Goal: Task Accomplishment & Management: Use online tool/utility

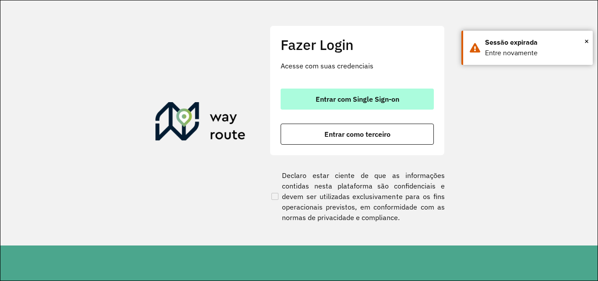
click at [344, 102] on span "Entrar com Single Sign-on" at bounding box center [358, 98] width 84 height 7
click at [330, 103] on button "Entrar com Single Sign-on" at bounding box center [357, 98] width 153 height 21
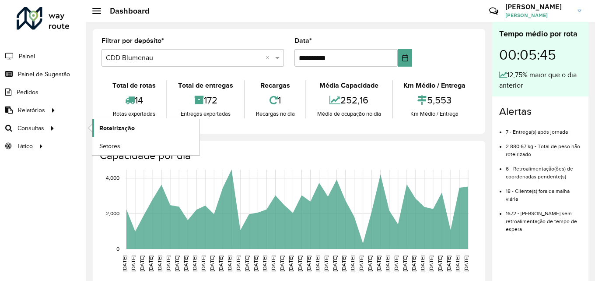
click at [116, 134] on link "Roteirização" at bounding box center [145, 128] width 107 height 18
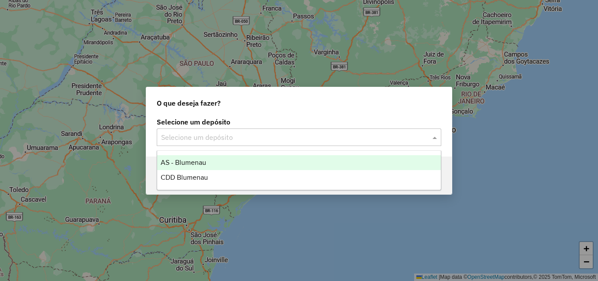
click at [203, 130] on div "Selecione um depósito" at bounding box center [299, 137] width 285 height 18
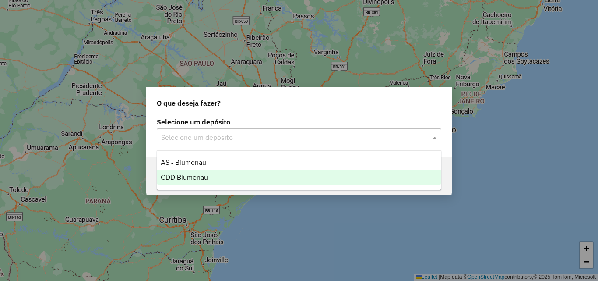
click at [183, 174] on span "CDD Blumenau" at bounding box center [184, 176] width 47 height 7
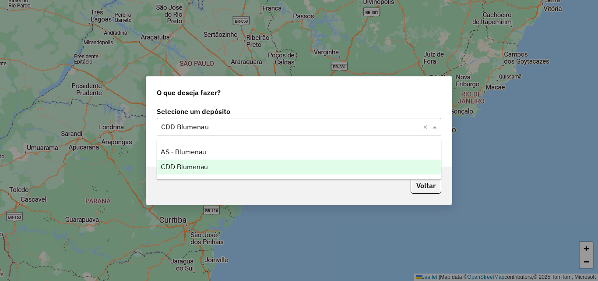
click at [320, 125] on input "text" at bounding box center [290, 127] width 258 height 11
click at [215, 164] on div "CDD Blumenau" at bounding box center [299, 166] width 284 height 15
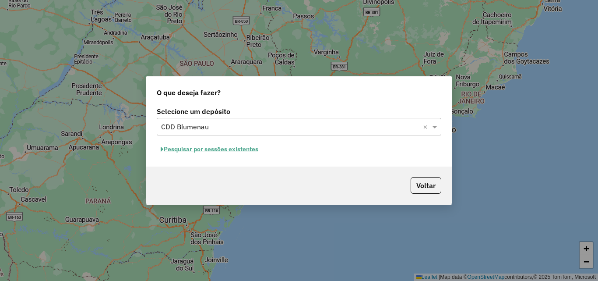
click at [222, 147] on button "Pesquisar por sessões existentes" at bounding box center [210, 149] width 106 height 14
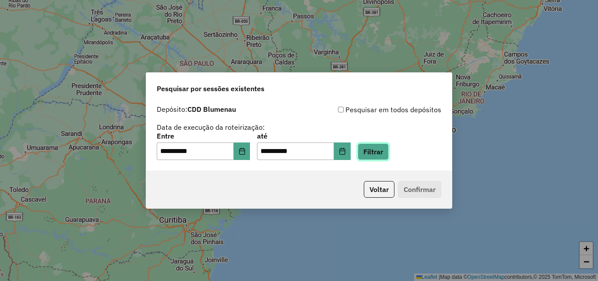
click at [377, 153] on button "Filtrar" at bounding box center [373, 151] width 31 height 17
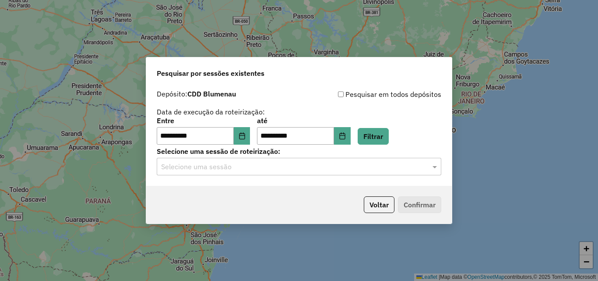
click at [327, 176] on div "**********" at bounding box center [299, 135] width 306 height 100
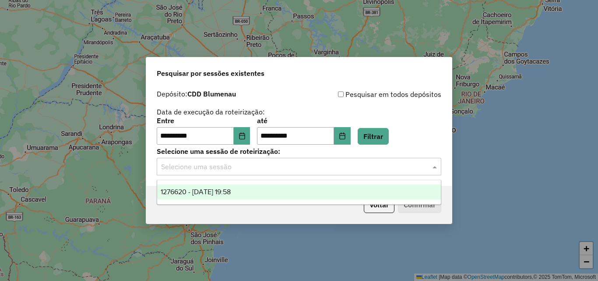
click at [309, 163] on input "text" at bounding box center [290, 167] width 258 height 11
click at [231, 194] on span "1276620 - 16/09/2025 19:58" at bounding box center [196, 191] width 70 height 7
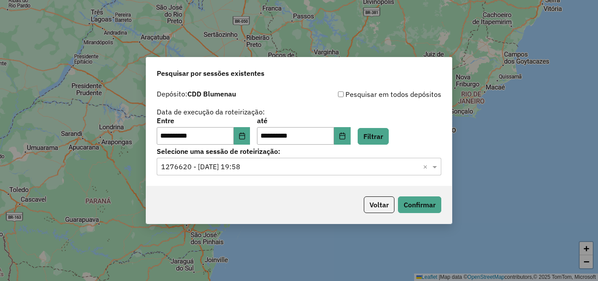
click at [418, 213] on div "Voltar Confirmar" at bounding box center [299, 205] width 306 height 38
click at [425, 203] on button "Confirmar" at bounding box center [419, 204] width 43 height 17
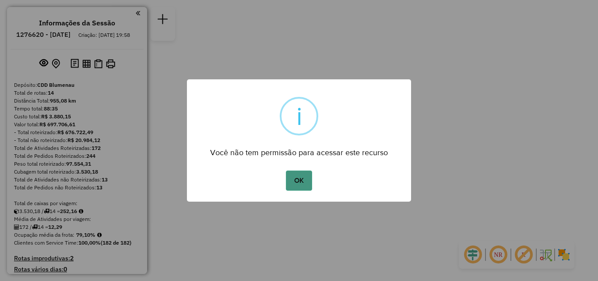
click at [297, 178] on button "OK" at bounding box center [299, 180] width 26 height 20
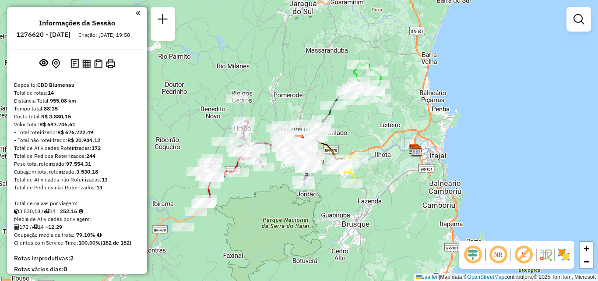
click at [392, 133] on div "Janela de atendimento Grade de atendimento Capacidade Transportadoras Veículos …" at bounding box center [299, 140] width 598 height 281
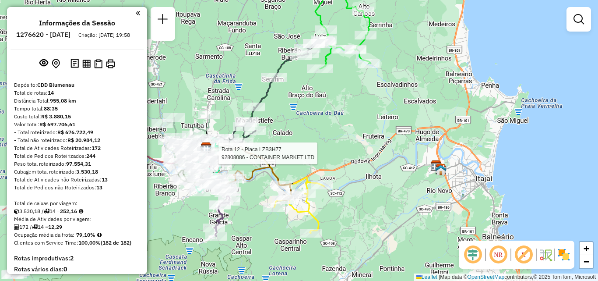
select select "**********"
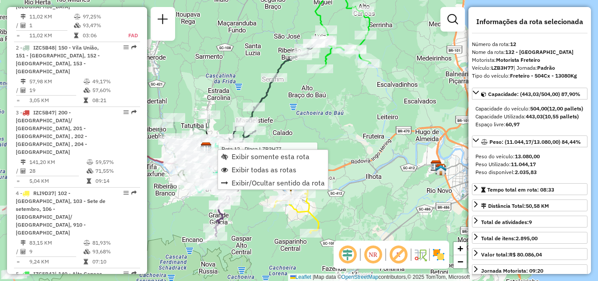
scroll to position [993, 0]
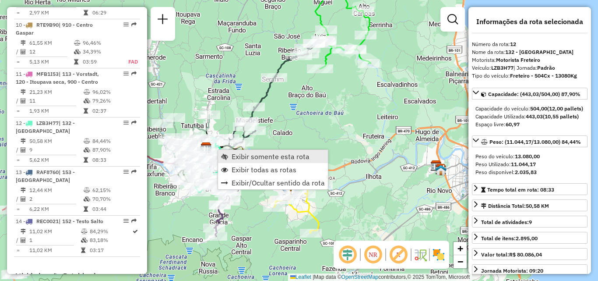
click at [237, 160] on span "Exibir somente esta rota" at bounding box center [271, 156] width 78 height 7
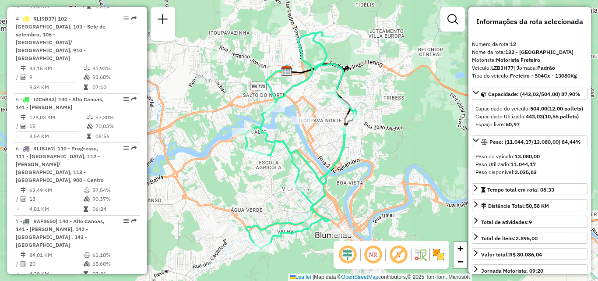
scroll to position [591, 0]
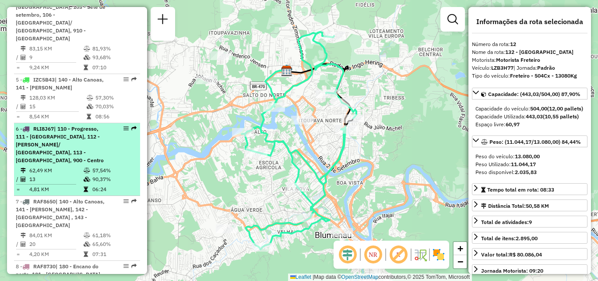
click at [83, 166] on td at bounding box center [87, 170] width 9 height 9
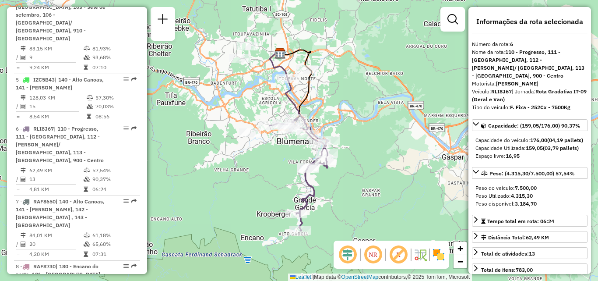
click at [371, 253] on em at bounding box center [372, 254] width 21 height 21
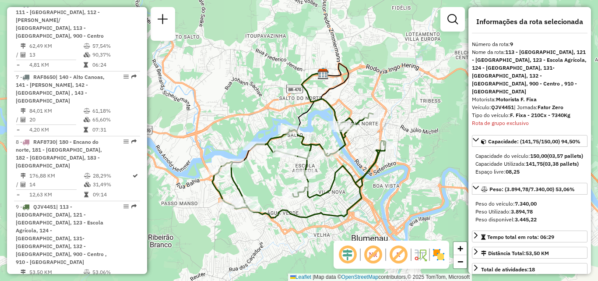
scroll to position [724, 0]
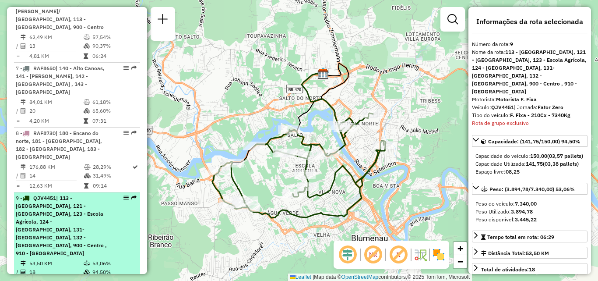
click at [74, 194] on span "| 113 - [GEOGRAPHIC_DATA], 121 - [GEOGRAPHIC_DATA], 123 - Escola Agrícola, 124 …" at bounding box center [61, 225] width 91 height 62
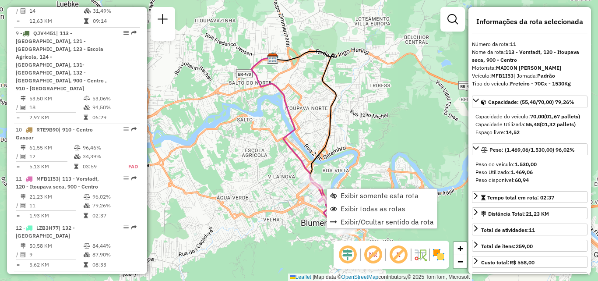
scroll to position [944, 0]
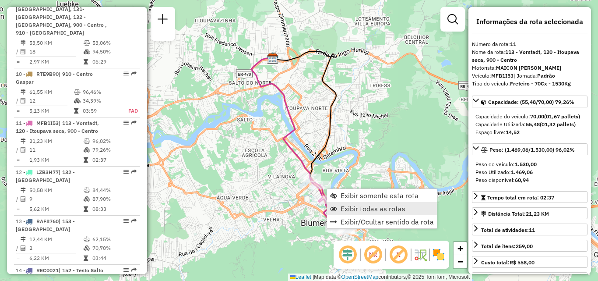
click at [364, 208] on span "Exibir todas as rotas" at bounding box center [373, 208] width 65 height 7
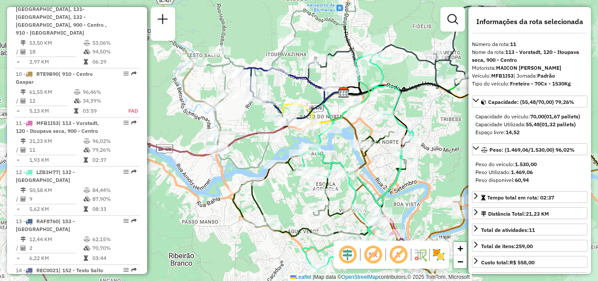
drag, startPoint x: 395, startPoint y: 113, endPoint x: 467, endPoint y: 146, distance: 79.3
click at [467, 146] on div "Janela de atendimento Grade de atendimento Capacidade Transportadoras Veículos …" at bounding box center [299, 140] width 598 height 281
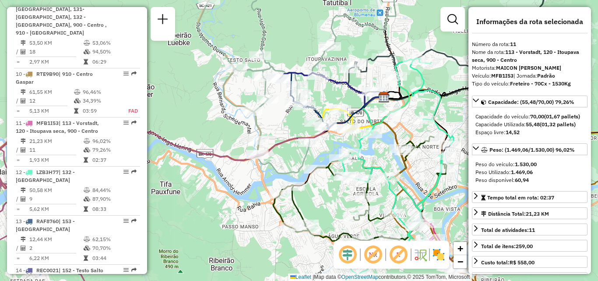
drag, startPoint x: 190, startPoint y: 175, endPoint x: 229, endPoint y: 179, distance: 39.6
click at [229, 179] on div "Janela de atendimento Grade de atendimento Capacidade Transportadoras Veículos …" at bounding box center [299, 140] width 598 height 281
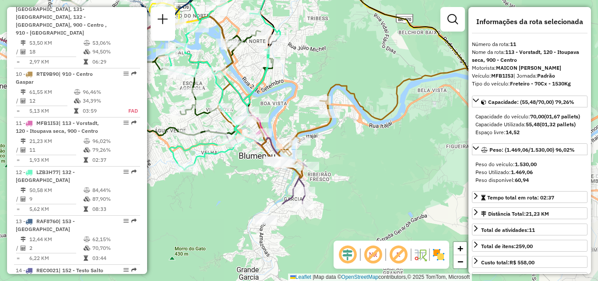
drag, startPoint x: 399, startPoint y: 191, endPoint x: 225, endPoint y: 87, distance: 202.5
click at [225, 87] on icon at bounding box center [222, 61] width 115 height 217
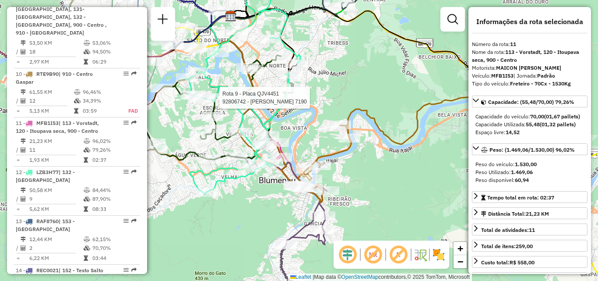
drag, startPoint x: 347, startPoint y: 127, endPoint x: 391, endPoint y: 152, distance: 50.8
click at [391, 152] on div "Rota 9 - Placa QJV4451 92806742 - [PERSON_NAME] 7190 Janela de atendimento Grad…" at bounding box center [299, 140] width 598 height 281
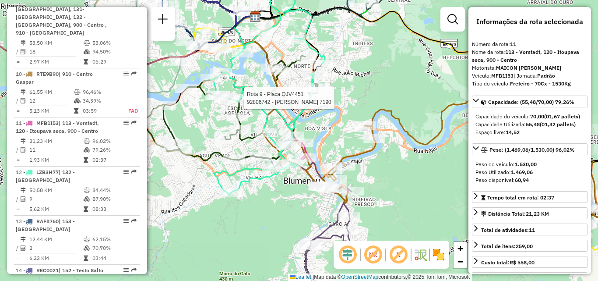
click at [330, 127] on div "Rota 9 - Placa QJV4451 92806742 - [PERSON_NAME] 7190 Janela de atendimento Grad…" at bounding box center [299, 140] width 598 height 281
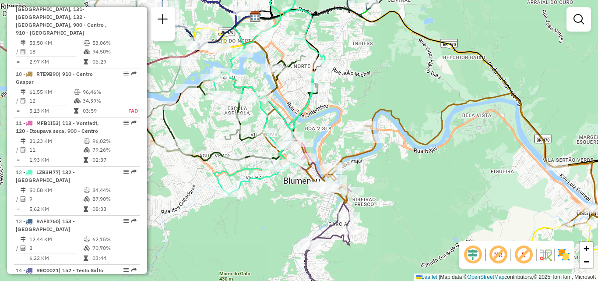
click at [496, 253] on em at bounding box center [498, 254] width 21 height 21
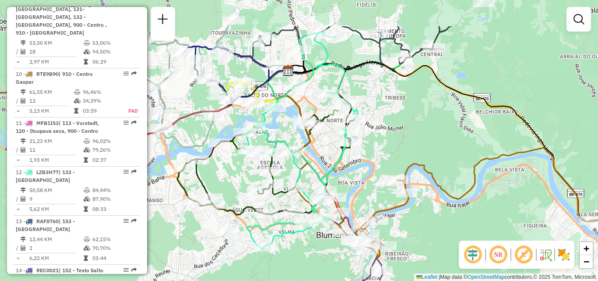
drag, startPoint x: 424, startPoint y: 118, endPoint x: 457, endPoint y: 171, distance: 62.3
click at [457, 171] on div "Janela de atendimento Grade de atendimento Capacidade Transportadoras Veículos …" at bounding box center [299, 140] width 598 height 281
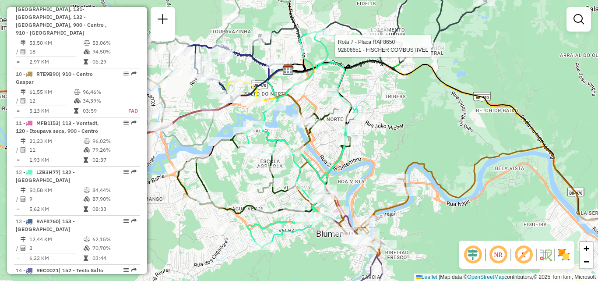
select select "**********"
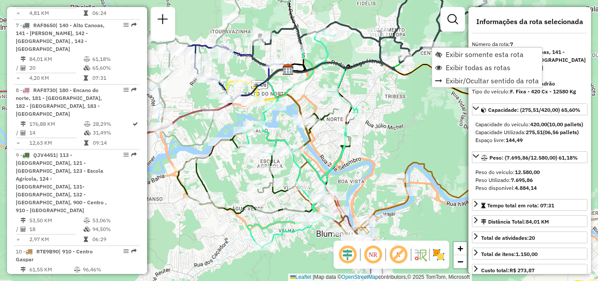
scroll to position [708, 0]
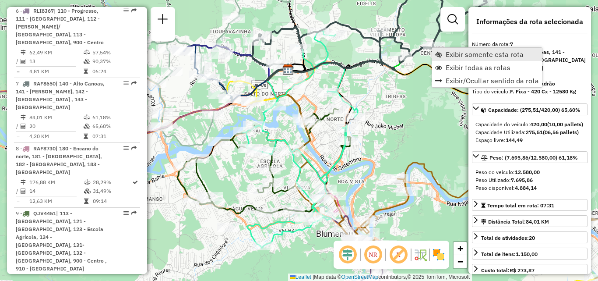
click at [451, 56] on span "Exibir somente esta rota" at bounding box center [485, 54] width 78 height 7
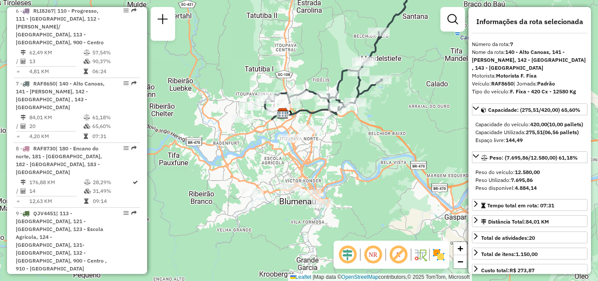
click at [409, 0] on html "Aguarde... Pop-up bloqueado! Seu navegador bloqueou automáticamente a abertura …" at bounding box center [299, 140] width 598 height 281
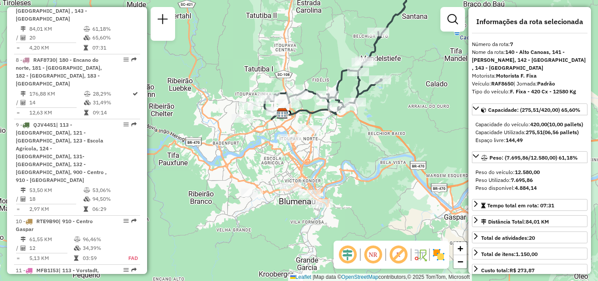
scroll to position [795, 0]
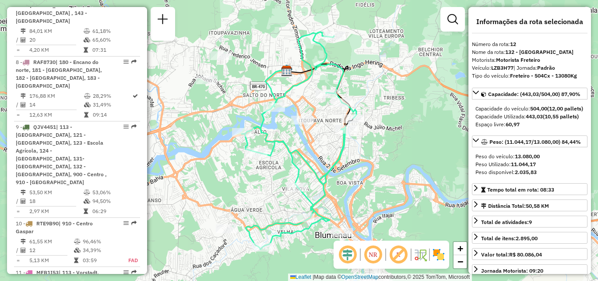
click at [368, 255] on em at bounding box center [372, 254] width 21 height 21
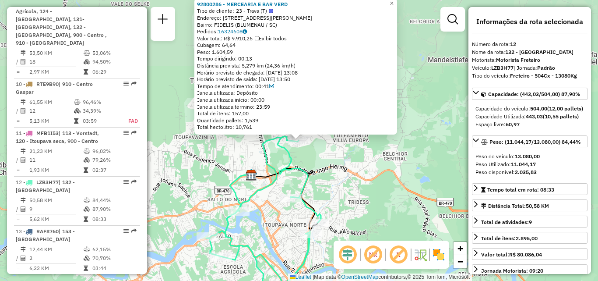
scroll to position [993, 0]
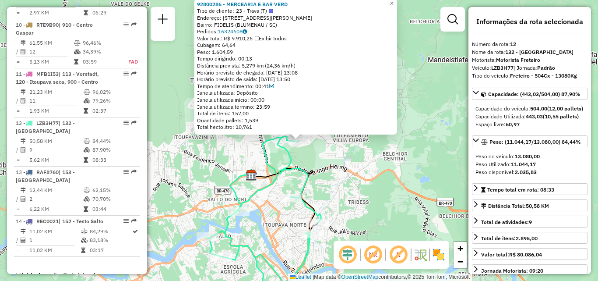
click at [323, 183] on div "92800286 - MERCEARIA E BAR VERD Tipo de cliente: 23 - Trava (T) Endereço: R [PE…" at bounding box center [299, 140] width 598 height 281
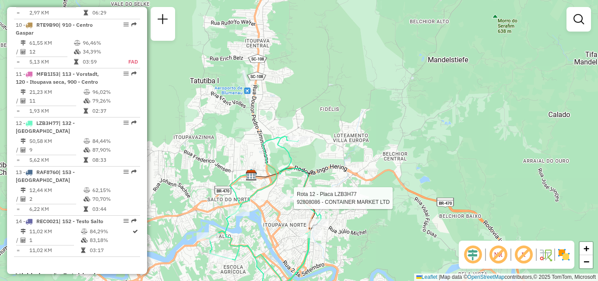
select select "**********"
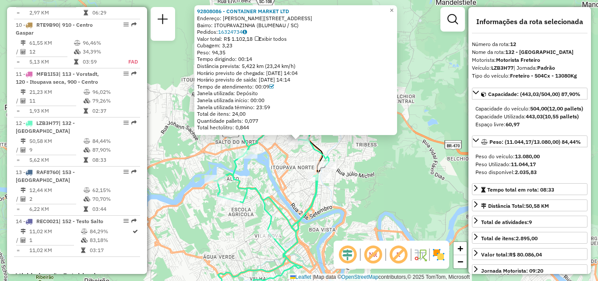
click at [278, 197] on div "92808086 - CONTAINER MARKET LTD Endereço: [PERSON_NAME] 2230 Bairro: ITOUPAVAZI…" at bounding box center [299, 140] width 598 height 281
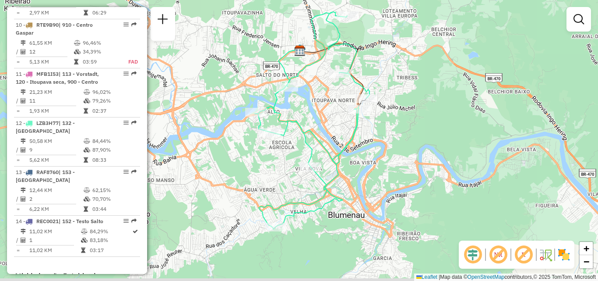
drag, startPoint x: 293, startPoint y: 174, endPoint x: 334, endPoint y: 107, distance: 78.4
click at [334, 107] on div "Janela de atendimento Grade de atendimento Capacidade Transportadoras Veículos …" at bounding box center [299, 140] width 598 height 281
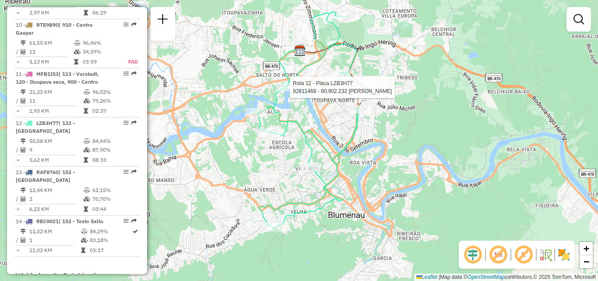
select select "**********"
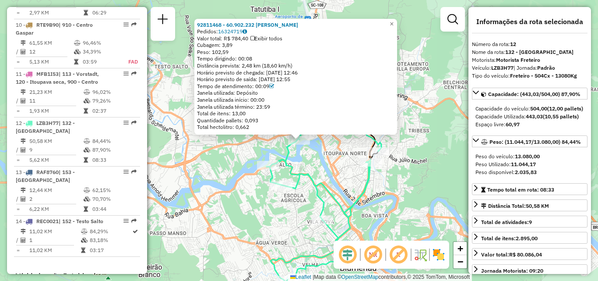
click at [304, 183] on div "92811468 - 60.902.232 IVONILDE SIQUEIRA CRUZ Pedidos: 16324719 Valor total: R$ …" at bounding box center [299, 140] width 598 height 281
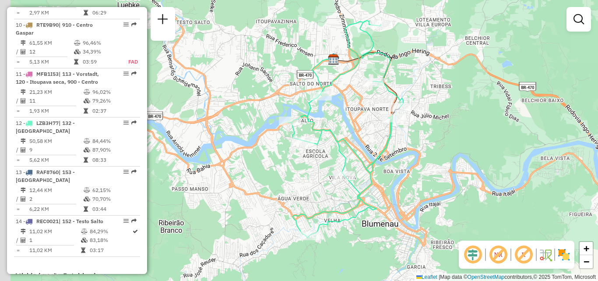
drag, startPoint x: 342, startPoint y: 225, endPoint x: 368, endPoint y: 172, distance: 58.3
click at [368, 172] on div "Janela de atendimento Grade de atendimento Capacidade Transportadoras Veículos …" at bounding box center [299, 140] width 598 height 281
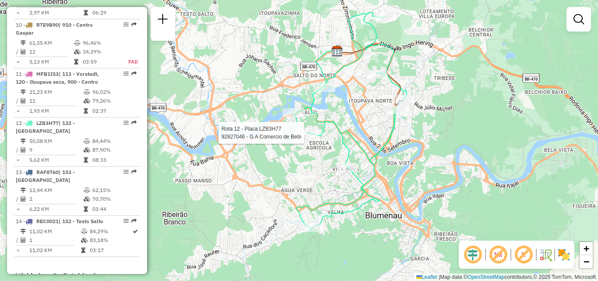
select select "**********"
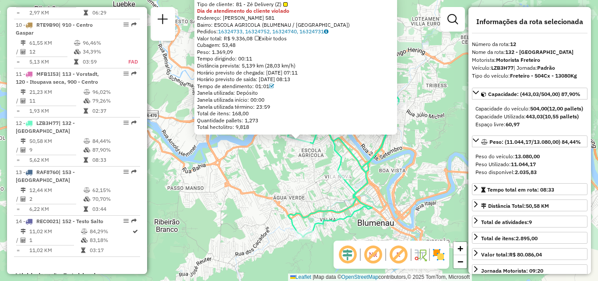
click at [301, 163] on div "92827046 - G A Comercio de Bebi Tipo de cliente: 81 - Zé Delivery (Z) Dia de at…" at bounding box center [299, 140] width 598 height 281
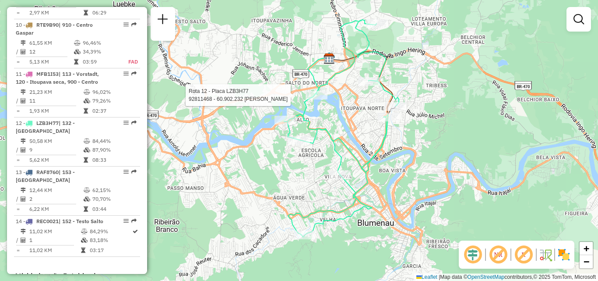
select select "**********"
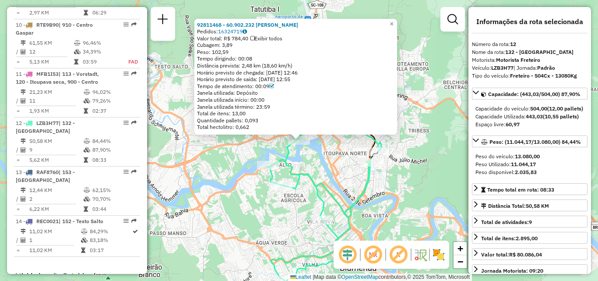
click at [263, 209] on div "92811468 - 60.902.232 IVONILDE SIQUEIRA CRUZ Pedidos: 16324719 Valor total: R$ …" at bounding box center [299, 140] width 598 height 281
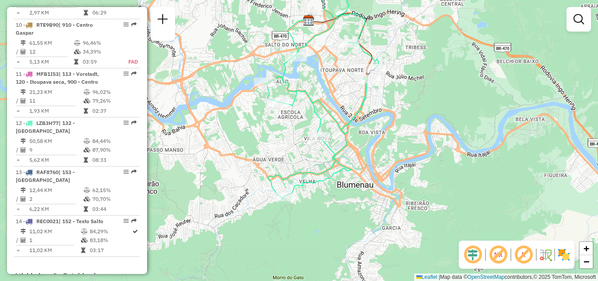
drag, startPoint x: 275, startPoint y: 225, endPoint x: 273, endPoint y: 121, distance: 104.2
click at [273, 121] on div "Janela de atendimento Grade de atendimento Capacidade Transportadoras Veículos …" at bounding box center [299, 140] width 598 height 281
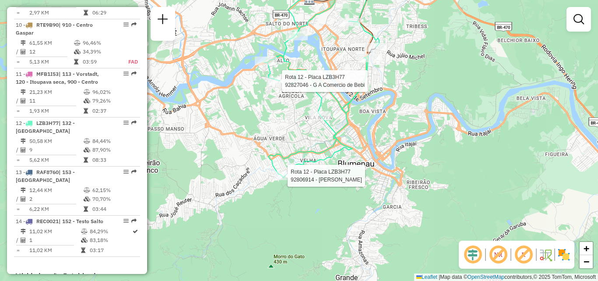
select select "**********"
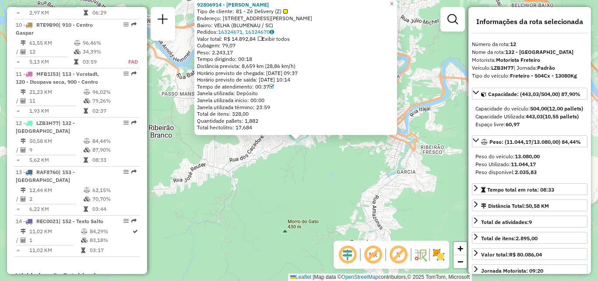
click at [323, 189] on div "92806914 - ACACIO PACHECO Tipo de cliente: 81 - Zé Delivery (Z) Endereço: [STRE…" at bounding box center [299, 140] width 598 height 281
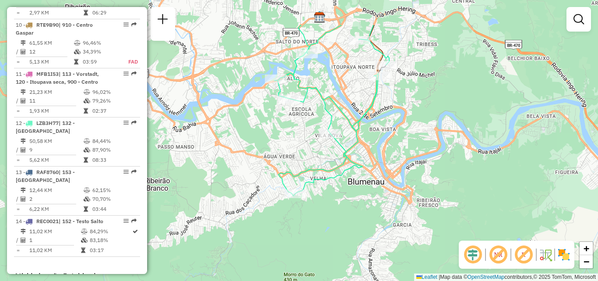
drag, startPoint x: 359, startPoint y: 116, endPoint x: 355, endPoint y: 170, distance: 54.0
click at [355, 170] on icon at bounding box center [331, 110] width 115 height 171
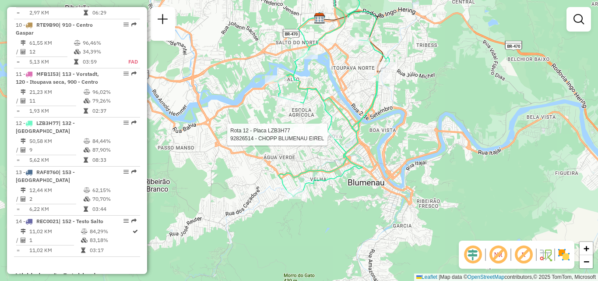
select select "**********"
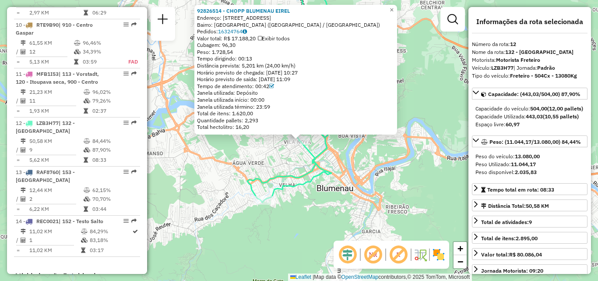
click at [330, 171] on icon at bounding box center [300, 93] width 115 height 217
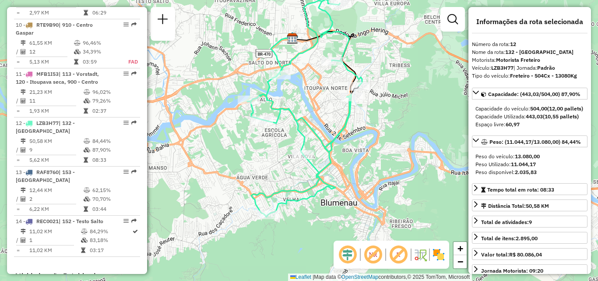
drag, startPoint x: 356, startPoint y: 108, endPoint x: 363, endPoint y: 135, distance: 28.0
click at [363, 135] on div "Janela de atendimento Grade de atendimento Capacidade Transportadoras Veículos …" at bounding box center [299, 140] width 598 height 281
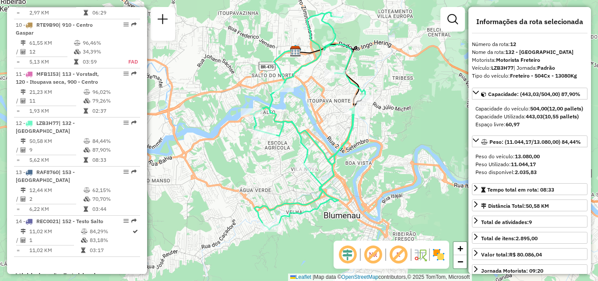
click at [360, 116] on div "Janela de atendimento Grade de atendimento Capacidade Transportadoras Veículos …" at bounding box center [299, 140] width 598 height 281
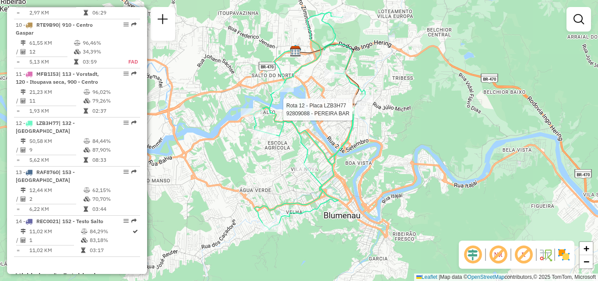
select select "**********"
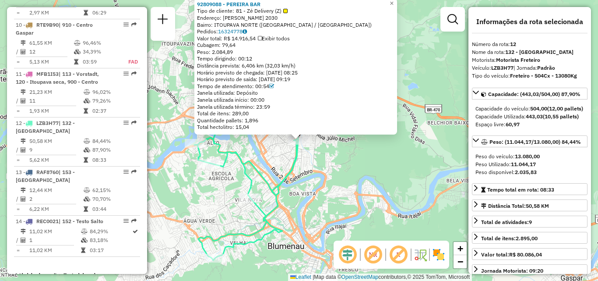
click at [382, 168] on div "92809088 - PEREIRA BAR Tipo de cliente: 81 - Zé Delivery (Z) Endereço: [PERSON_…" at bounding box center [299, 140] width 598 height 281
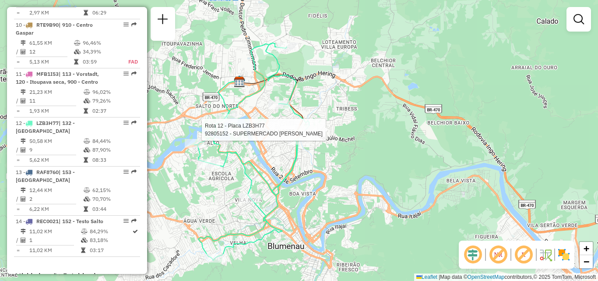
select select "**********"
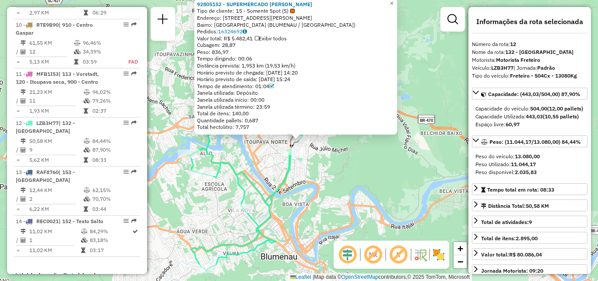
click at [330, 169] on div "92805152 - SUPERMERCADO ALVES F Tipo de cliente: 15 - Somente Spot (S) Endereço…" at bounding box center [299, 140] width 598 height 281
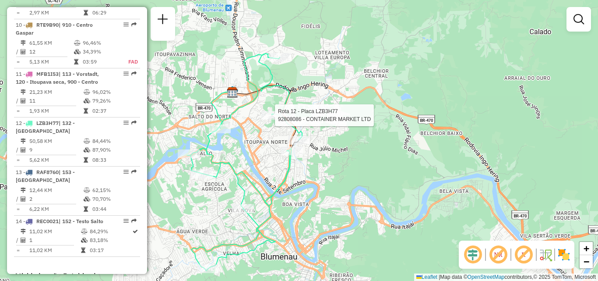
select select "**********"
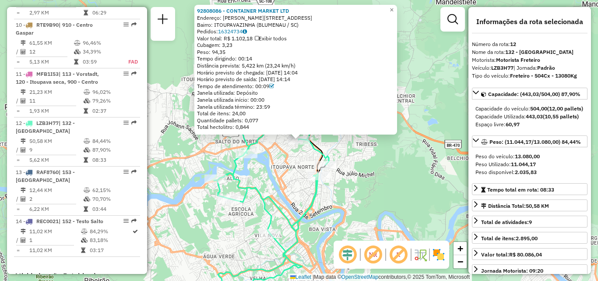
click at [259, 151] on div "92808086 - CONTAINER MARKET LTD Endereço: [PERSON_NAME] 2230 Bairro: ITOUPAVAZI…" at bounding box center [299, 140] width 598 height 281
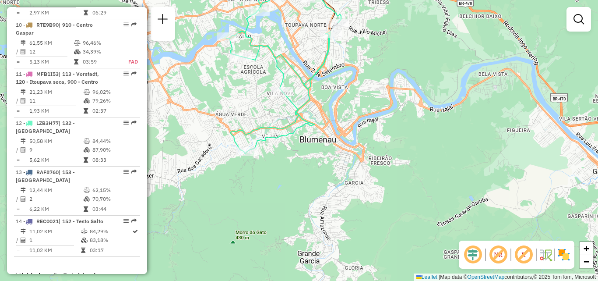
drag, startPoint x: 288, startPoint y: 223, endPoint x: 301, endPoint y: 81, distance: 142.4
click at [301, 81] on icon at bounding box center [283, 45] width 115 height 217
click at [587, 259] on span "−" at bounding box center [587, 261] width 6 height 11
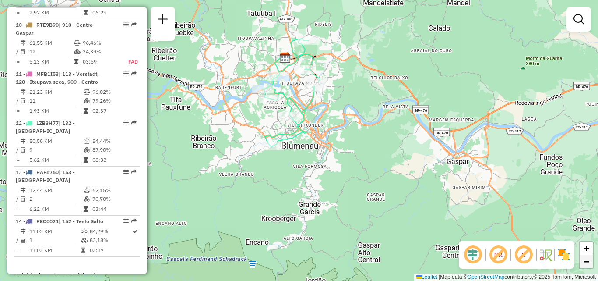
click at [587, 259] on span "−" at bounding box center [587, 261] width 6 height 11
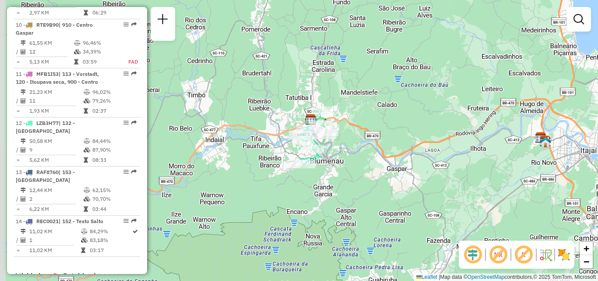
drag, startPoint x: 416, startPoint y: 146, endPoint x: 435, endPoint y: 166, distance: 27.9
click at [435, 166] on div "Janela de atendimento Grade de atendimento Capacidade Transportadoras Veículos …" at bounding box center [299, 140] width 598 height 281
click at [591, 245] on link "+" at bounding box center [586, 248] width 13 height 13
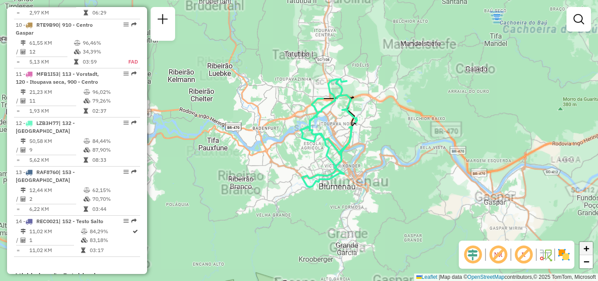
click at [591, 245] on link "+" at bounding box center [586, 248] width 13 height 13
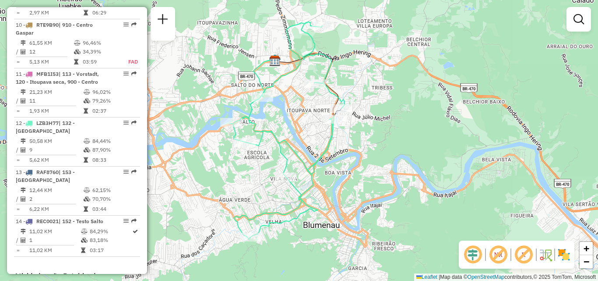
drag, startPoint x: 500, startPoint y: 171, endPoint x: 411, endPoint y: 179, distance: 89.3
click at [411, 179] on div "Janela de atendimento Grade de atendimento Capacidade Transportadoras Veículos …" at bounding box center [299, 140] width 598 height 281
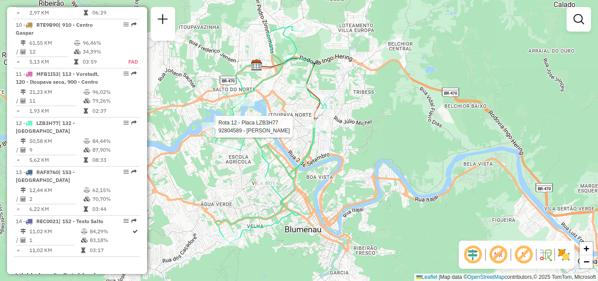
select select "**********"
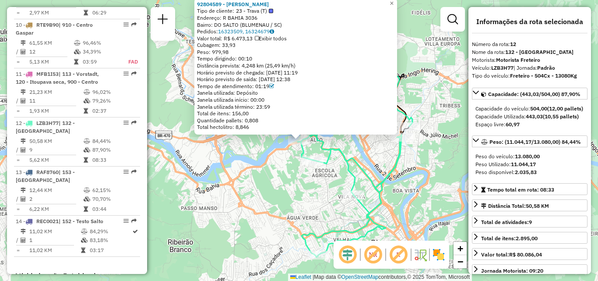
click at [239, 162] on div "92804589 - [PERSON_NAME] Tipo de cliente: 23 - Trava (T) Endereço: R BAHIA 3036…" at bounding box center [299, 140] width 598 height 281
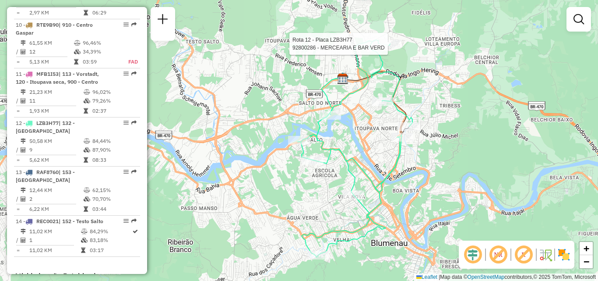
click at [390, 48] on div at bounding box center [391, 43] width 22 height 9
select select "**********"
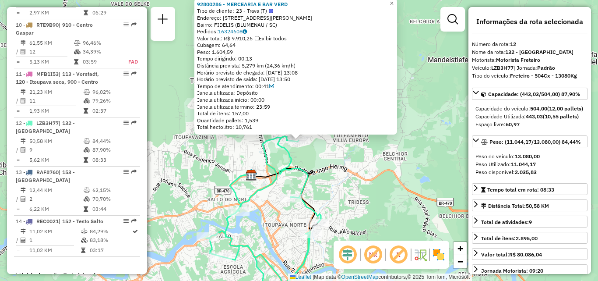
click at [427, 157] on div "92800286 - MERCEARIA E BAR VERD Tipo de cliente: 23 - Trava (T) Endereço: R [PE…" at bounding box center [299, 140] width 598 height 281
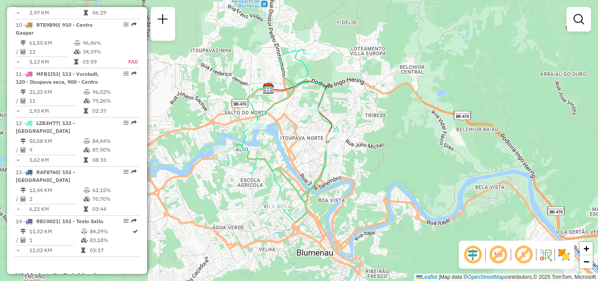
drag, startPoint x: 334, startPoint y: 171, endPoint x: 351, endPoint y: 80, distance: 93.1
click at [351, 80] on div "Janela de atendimento Grade de atendimento Capacidade Transportadoras Veículos …" at bounding box center [299, 140] width 598 height 281
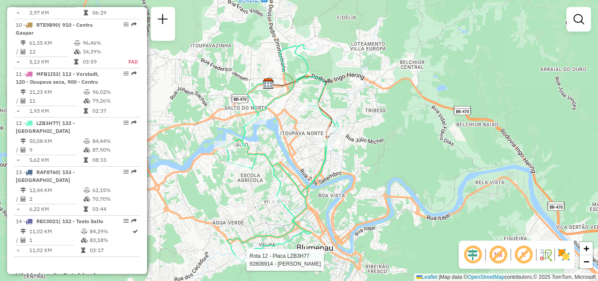
select select "**********"
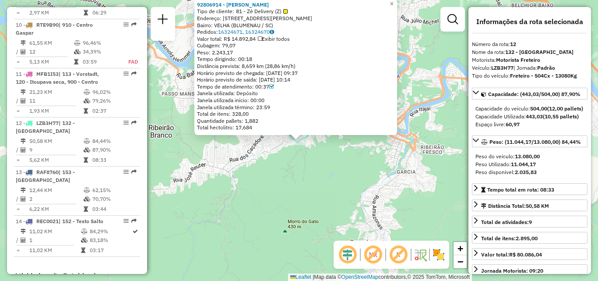
click at [289, 185] on div "92806914 - ACACIO PACHECO Tipo de cliente: 81 - Zé Delivery (Z) Endereço: [STRE…" at bounding box center [299, 140] width 598 height 281
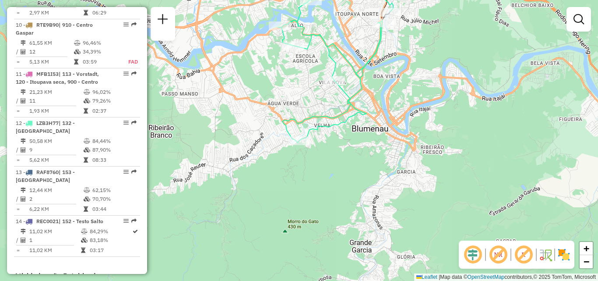
click at [329, 123] on icon at bounding box center [335, 57] width 115 height 171
select select "**********"
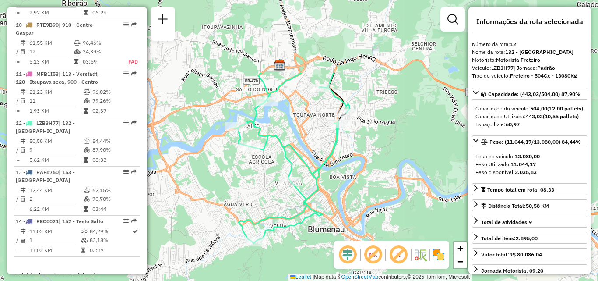
drag, startPoint x: 365, startPoint y: 118, endPoint x: 319, endPoint y: 222, distance: 113.9
click at [319, 222] on icon at bounding box center [292, 158] width 115 height 171
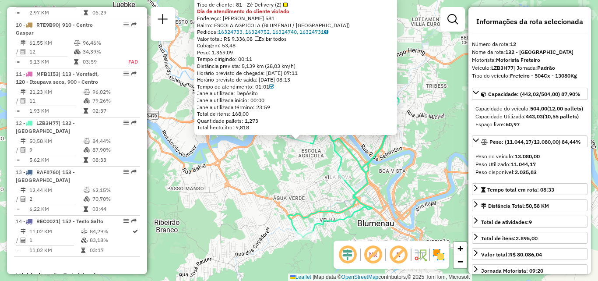
click at [318, 190] on div "92827046 - G A Comercio de Bebi Tipo de cliente: 81 - Zé Delivery (Z) Dia de at…" at bounding box center [299, 140] width 598 height 281
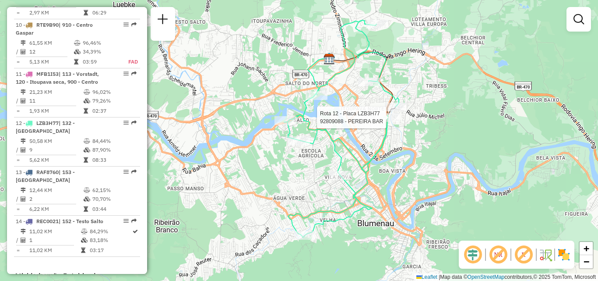
select select "**********"
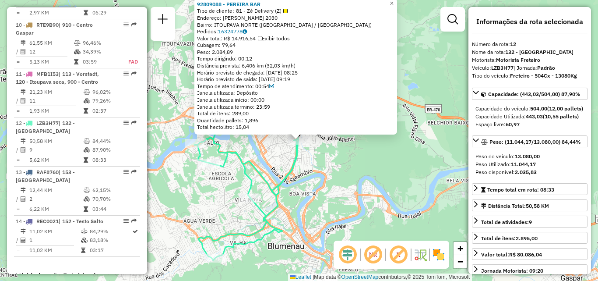
click at [417, 116] on div "92809088 - PEREIRA BAR Tipo de cliente: 81 - Zé Delivery (Z) Endereço: [PERSON_…" at bounding box center [299, 140] width 598 height 281
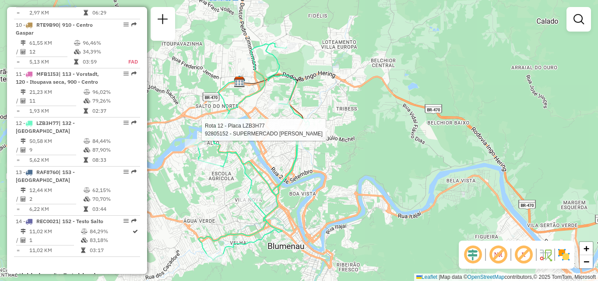
select select "**********"
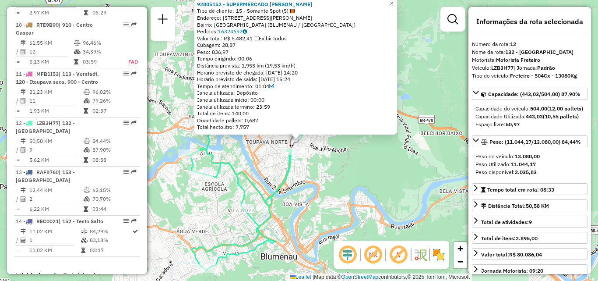
click at [297, 176] on div "92805152 - SUPERMERCADO ALVES F Tipo de cliente: 15 - Somente Spot (S) Endereço…" at bounding box center [299, 140] width 598 height 281
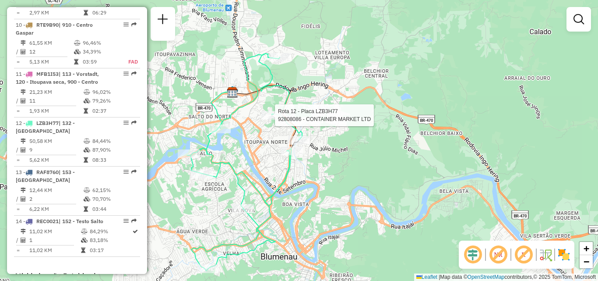
select select "**********"
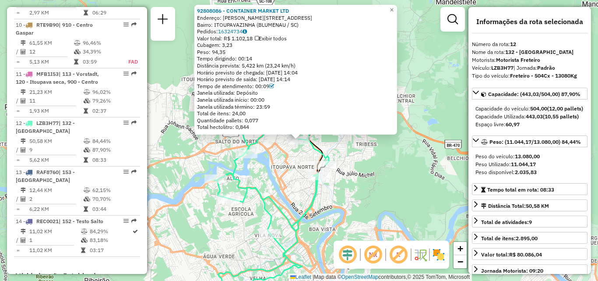
click at [281, 167] on div "92808086 - CONTAINER MARKET LTD Endereço: [PERSON_NAME] 2230 Bairro: ITOUPAVAZI…" at bounding box center [299, 140] width 598 height 281
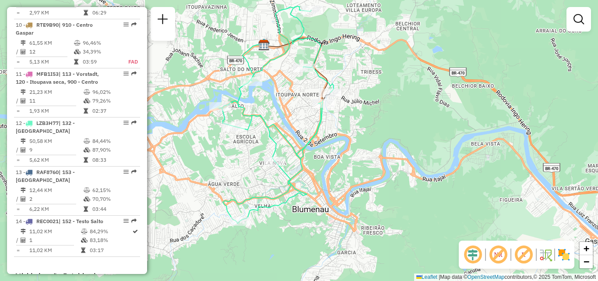
drag, startPoint x: 289, startPoint y: 201, endPoint x: 294, endPoint y: 125, distance: 76.3
click at [294, 125] on div "Janela de atendimento Grade de atendimento Capacidade Transportadoras Veículos …" at bounding box center [299, 140] width 598 height 281
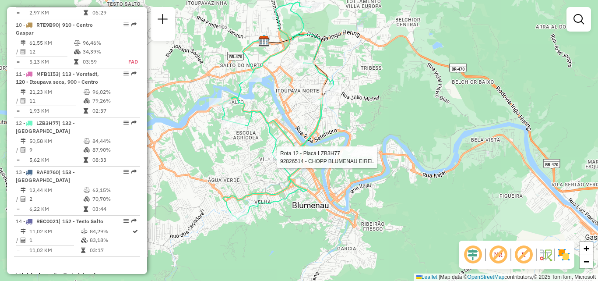
select select "**********"
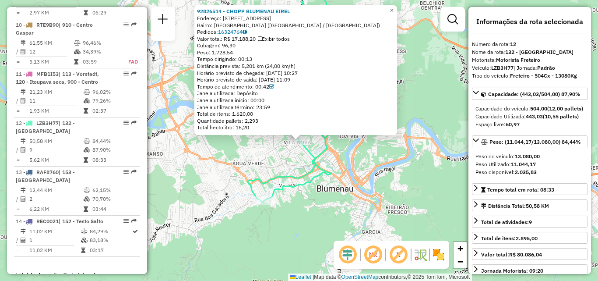
click at [256, 179] on icon at bounding box center [300, 94] width 115 height 217
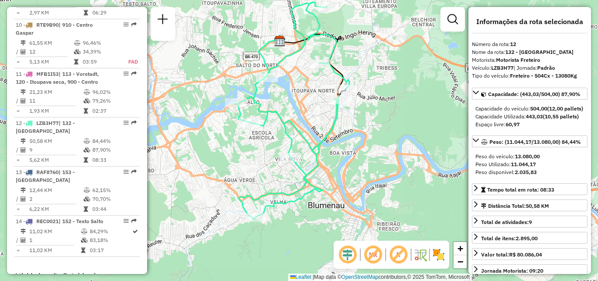
drag, startPoint x: 302, startPoint y: 98, endPoint x: 293, endPoint y: 116, distance: 19.6
click at [293, 116] on div "Janela de atendimento Grade de atendimento Capacidade Transportadoras Veículos …" at bounding box center [299, 140] width 598 height 281
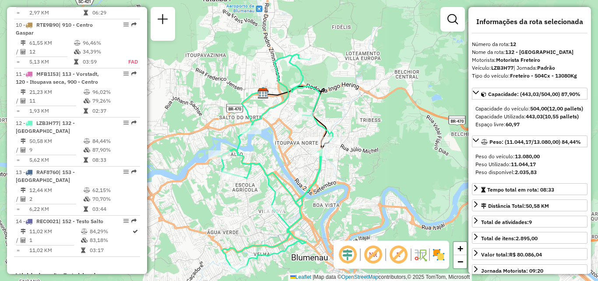
drag, startPoint x: 378, startPoint y: 128, endPoint x: 362, endPoint y: 180, distance: 54.7
click at [362, 180] on div "Janela de atendimento Grade de atendimento Capacidade Transportadoras Veículos …" at bounding box center [299, 140] width 598 height 281
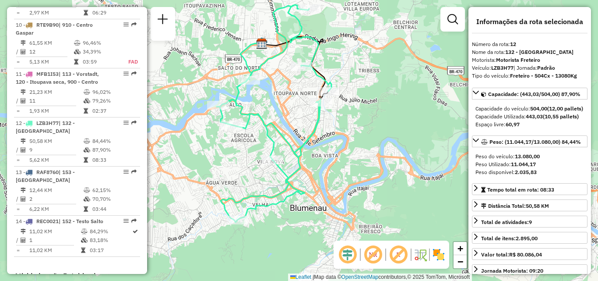
drag, startPoint x: 359, startPoint y: 187, endPoint x: 358, endPoint y: 137, distance: 50.4
click at [358, 137] on div "Janela de atendimento Grade de atendimento Capacidade Transportadoras Veículos …" at bounding box center [299, 140] width 598 height 281
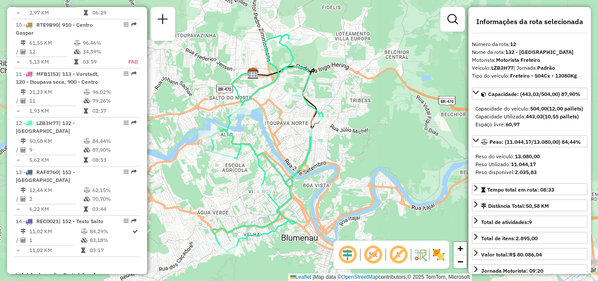
drag, startPoint x: 387, startPoint y: 122, endPoint x: 379, endPoint y: 151, distance: 31.0
click at [379, 151] on div "Janela de atendimento Grade de atendimento Capacidade Transportadoras Veículos …" at bounding box center [299, 140] width 598 height 281
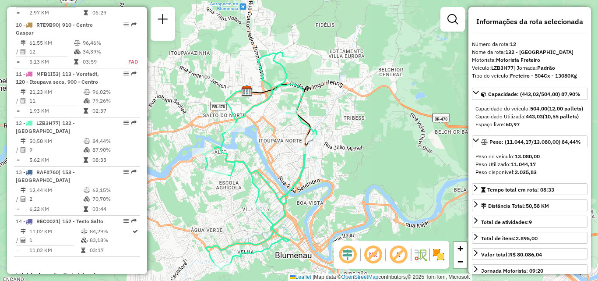
drag, startPoint x: 370, startPoint y: 123, endPoint x: 379, endPoint y: 140, distance: 19.2
click at [379, 140] on div "Janela de atendimento Grade de atendimento Capacidade Transportadoras Veículos …" at bounding box center [299, 140] width 598 height 281
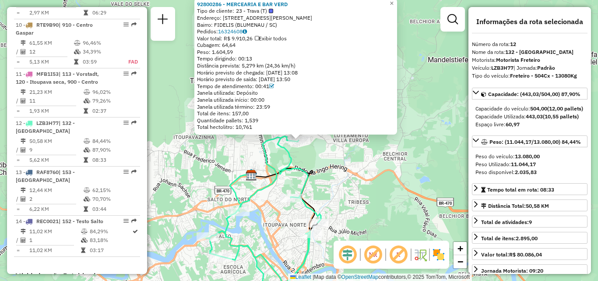
click at [269, 182] on icon at bounding box center [263, 222] width 115 height 172
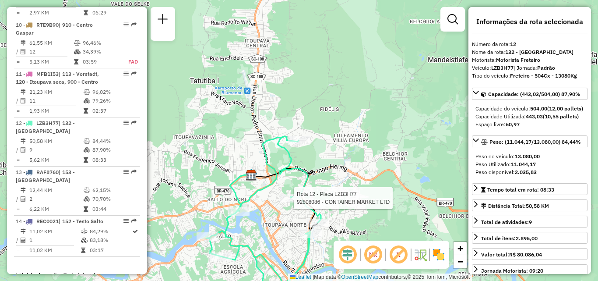
click at [285, 202] on div at bounding box center [291, 197] width 22 height 9
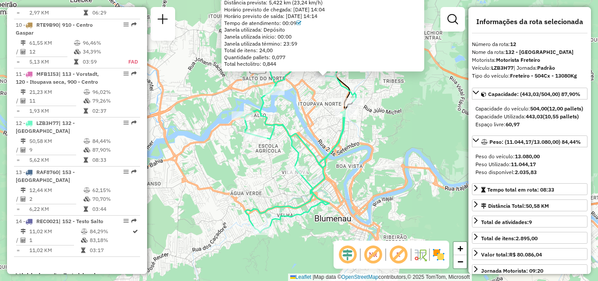
drag, startPoint x: 277, startPoint y: 214, endPoint x: 304, endPoint y: 150, distance: 69.0
click at [304, 150] on icon at bounding box center [298, 123] width 115 height 217
click at [310, 145] on icon at bounding box center [298, 123] width 115 height 217
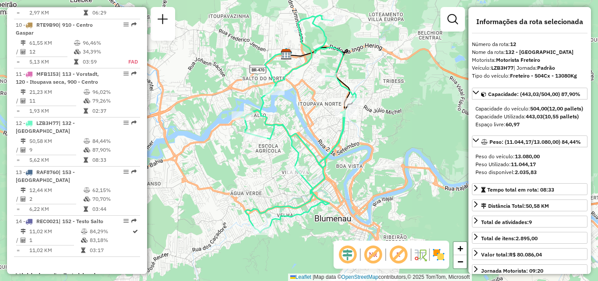
click at [271, 86] on icon at bounding box center [298, 123] width 115 height 217
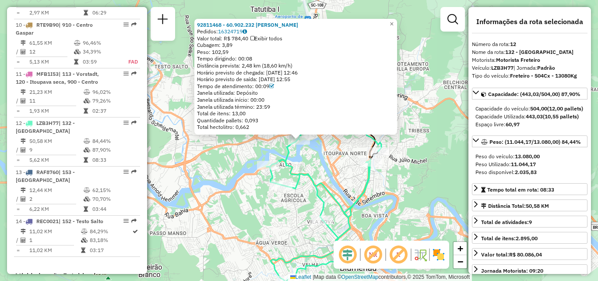
click at [321, 150] on div "92811468 - 60.902.232 IVONILDE SIQUEIRA CRUZ Pedidos: 16324719 Valor total: R$ …" at bounding box center [299, 140] width 598 height 281
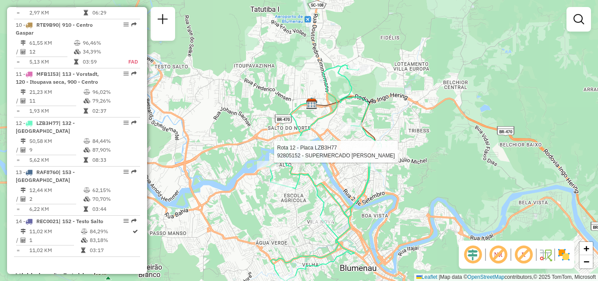
select select "**********"
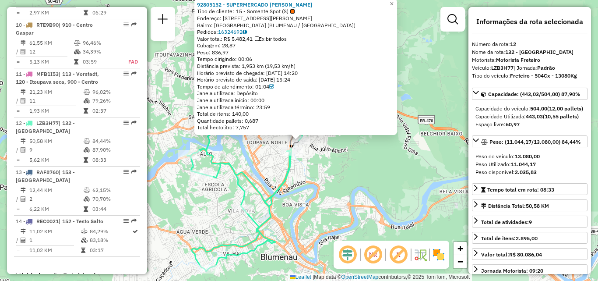
click at [335, 143] on div "92805152 - SUPERMERCADO ALVES F Tipo de cliente: 15 - Somente Spot (S) Endereço…" at bounding box center [299, 140] width 598 height 281
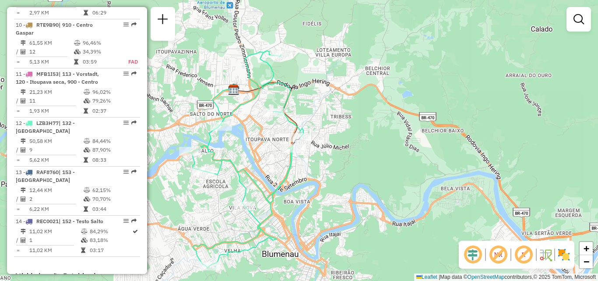
drag, startPoint x: 291, startPoint y: 186, endPoint x: 304, endPoint y: 172, distance: 19.2
click at [304, 172] on div "Janela de atendimento Grade de atendimento Capacidade Transportadoras Veículos …" at bounding box center [299, 140] width 598 height 281
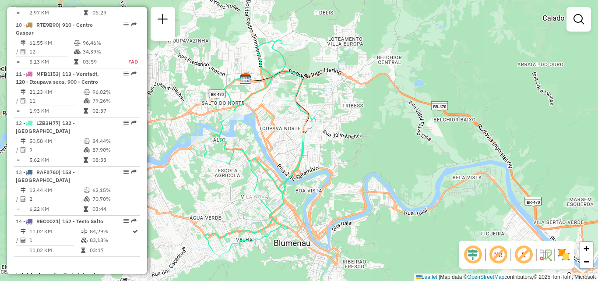
drag, startPoint x: 350, startPoint y: 143, endPoint x: 364, endPoint y: 128, distance: 20.1
click at [364, 128] on div "Janela de atendimento Grade de atendimento Capacidade Transportadoras Veículos …" at bounding box center [299, 140] width 598 height 281
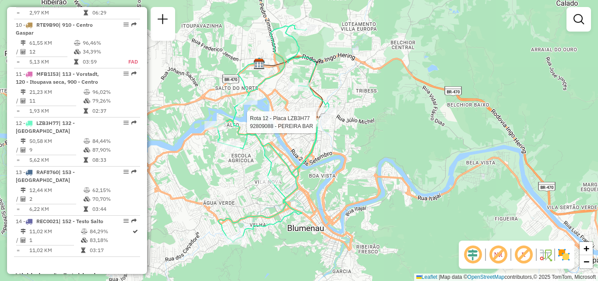
select select "**********"
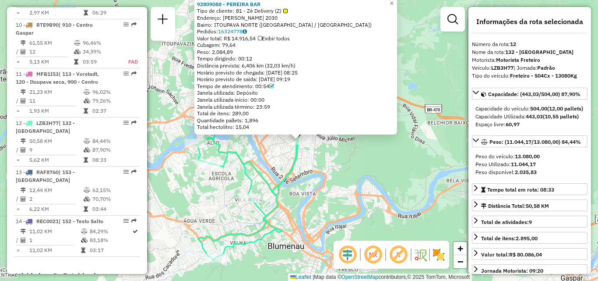
click at [292, 148] on icon at bounding box center [251, 151] width 115 height 217
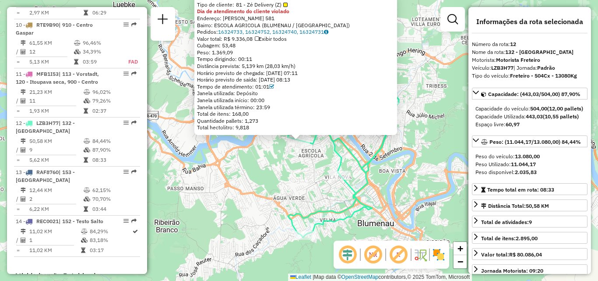
click at [259, 187] on div "92827046 - G A Comercio de Bebi Tipo de cliente: 81 - Zé Delivery (Z) Dia de at…" at bounding box center [299, 140] width 598 height 281
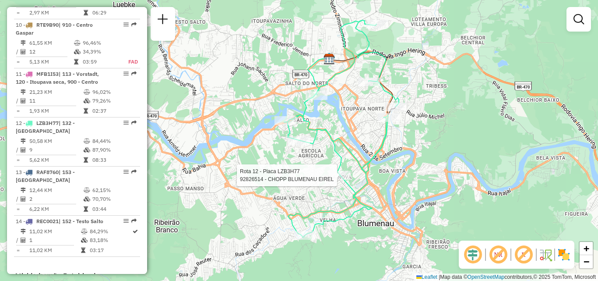
select select "**********"
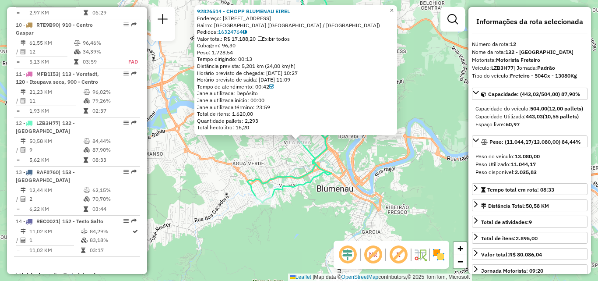
click at [327, 202] on div "92826514 - [PERSON_NAME]: [STREET_ADDRESS] [GEOGRAPHIC_DATA]: 16324764 Valor to…" at bounding box center [299, 140] width 598 height 281
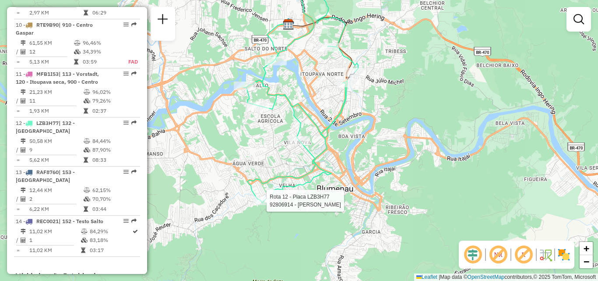
select select "**********"
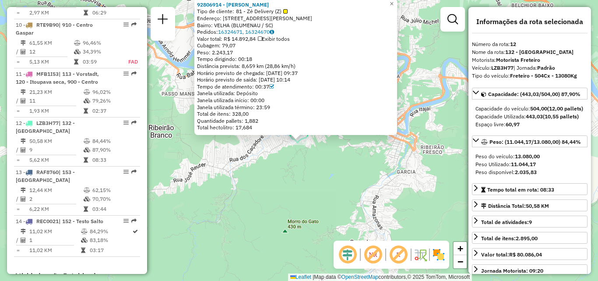
click at [337, 172] on div "92806914 - ACACIO PACHECO Tipo de cliente: 81 - Zé Delivery (Z) Endereço: [STRE…" at bounding box center [299, 140] width 598 height 281
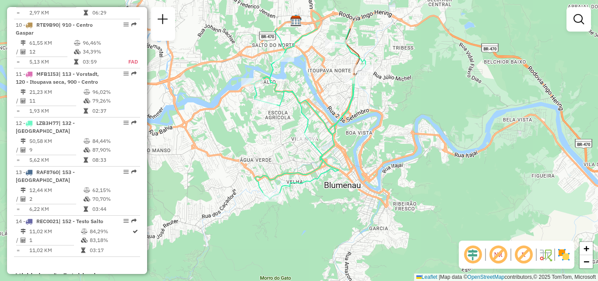
drag, startPoint x: 364, startPoint y: 144, endPoint x: 336, endPoint y: 202, distance: 63.8
click at [336, 202] on div "Janela de atendimento Grade de atendimento Capacidade Transportadoras Veículos …" at bounding box center [299, 140] width 598 height 281
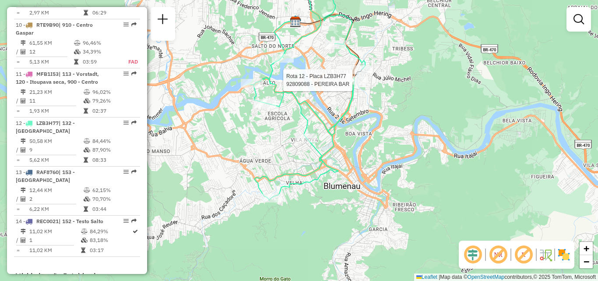
click at [362, 84] on div at bounding box center [355, 80] width 22 height 9
select select "**********"
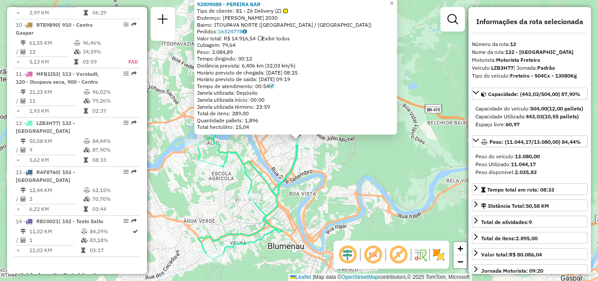
click at [320, 165] on div "92809088 - PEREIRA BAR Tipo de cliente: 81 - Zé Delivery (Z) Endereço: [PERSON_…" at bounding box center [299, 140] width 598 height 281
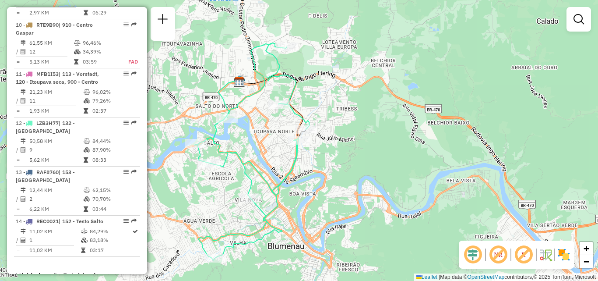
click at [252, 193] on icon at bounding box center [251, 151] width 115 height 217
select select "**********"
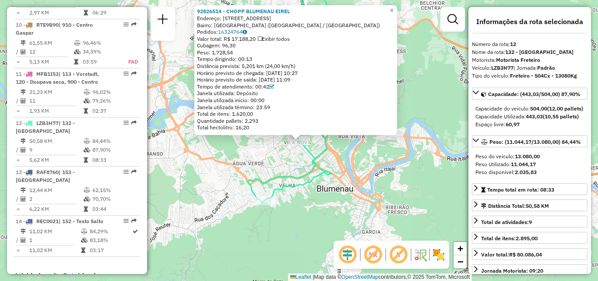
click at [233, 193] on div "92826514 - [PERSON_NAME]: [STREET_ADDRESS] [GEOGRAPHIC_DATA]: 16324764 Valor to…" at bounding box center [299, 140] width 598 height 281
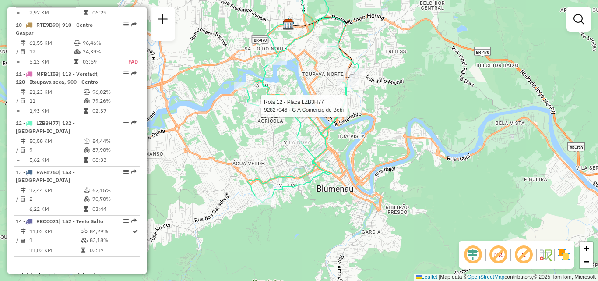
select select "**********"
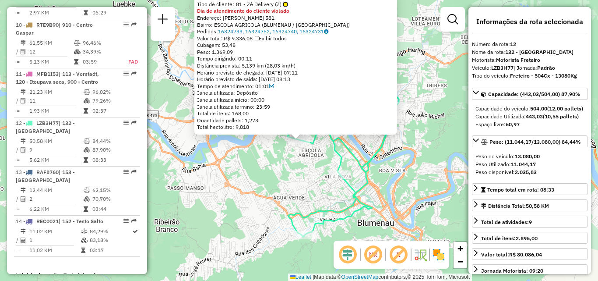
click at [245, 147] on div "92827046 - G A Comercio de Bebi Tipo de cliente: 81 - Zé Delivery (Z) Dia de at…" at bounding box center [299, 140] width 598 height 281
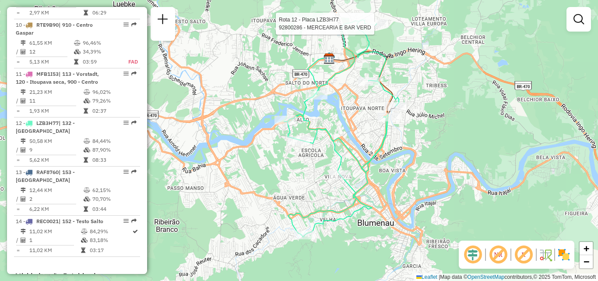
click at [380, 28] on div at bounding box center [377, 23] width 22 height 9
select select "**********"
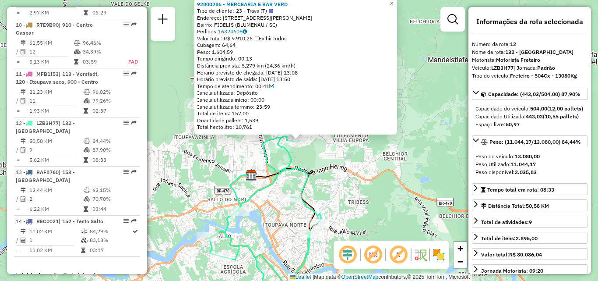
click at [409, 121] on div "92800286 - MERCEARIA E BAR VERD Tipo de cliente: 23 - Trava (T) Endereço: R [PE…" at bounding box center [299, 140] width 598 height 281
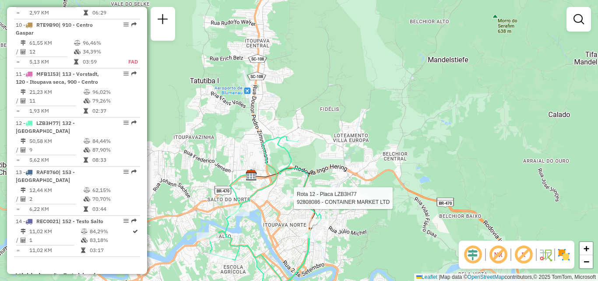
select select "**********"
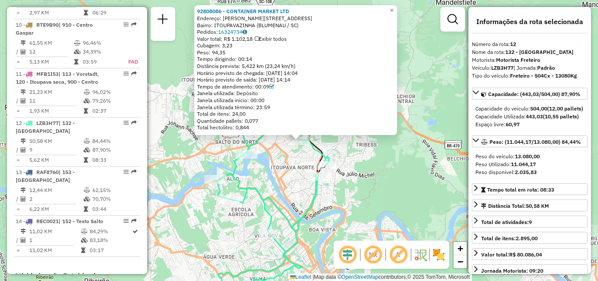
click at [275, 222] on icon at bounding box center [271, 187] width 115 height 217
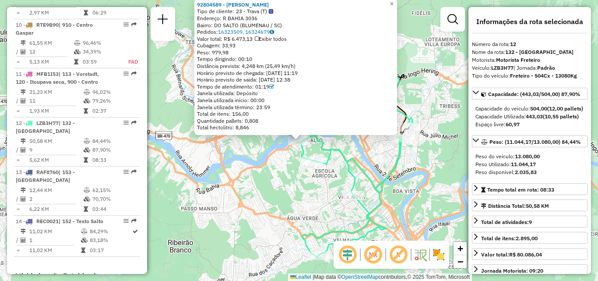
click at [268, 163] on div "92804589 - [PERSON_NAME] Tipo de cliente: 23 - Trava (T) Endereço: R BAHIA 3036…" at bounding box center [299, 140] width 598 height 281
